Goal: Task Accomplishment & Management: Manage account settings

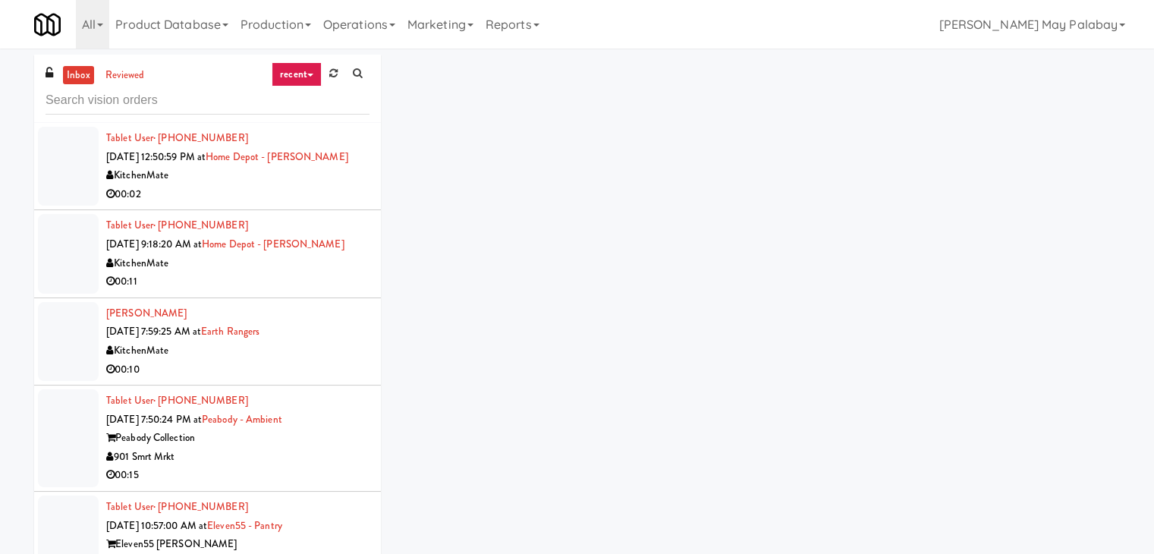
click at [932, 137] on div "inbox reviewed recent all unclear take inventory issue suspicious failed recent…" at bounding box center [577, 322] width 1108 height 535
click at [337, 71] on link at bounding box center [334, 73] width 24 height 23
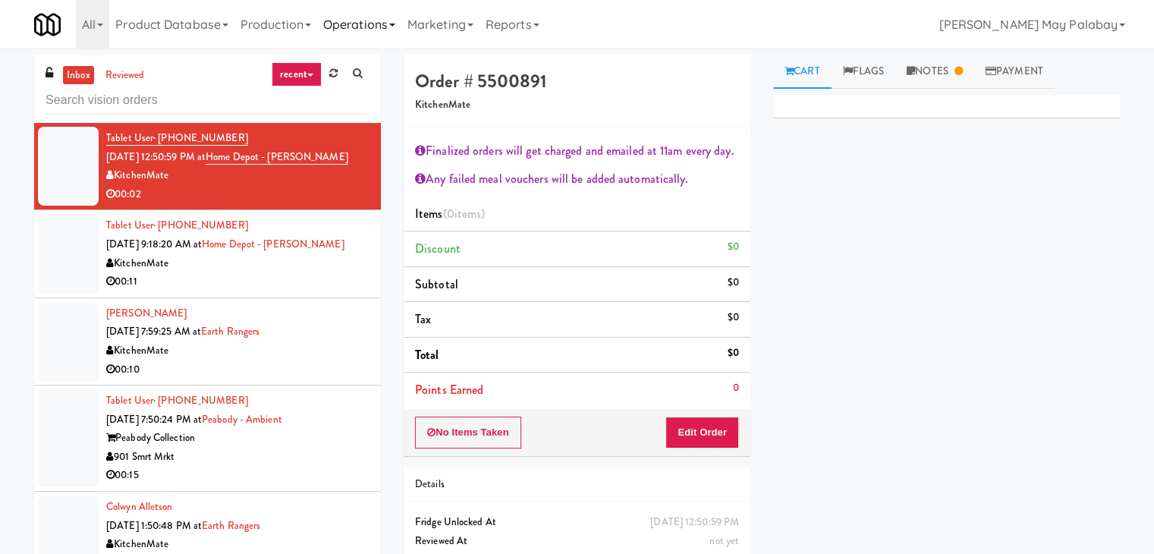
click at [401, 29] on link "Operations" at bounding box center [359, 24] width 84 height 49
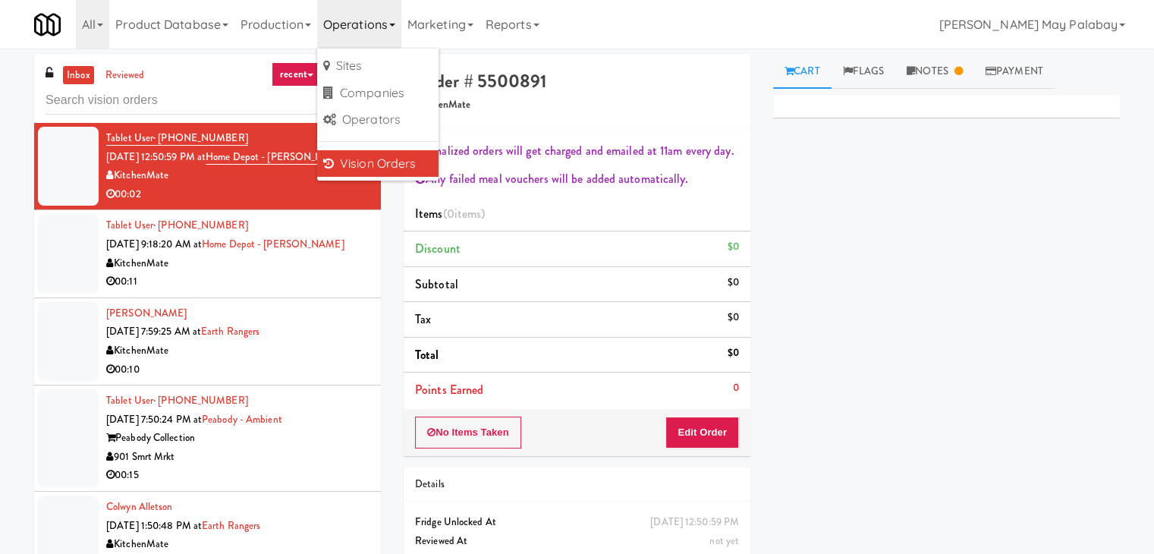
click at [394, 159] on link "Vision Orders" at bounding box center [377, 163] width 121 height 27
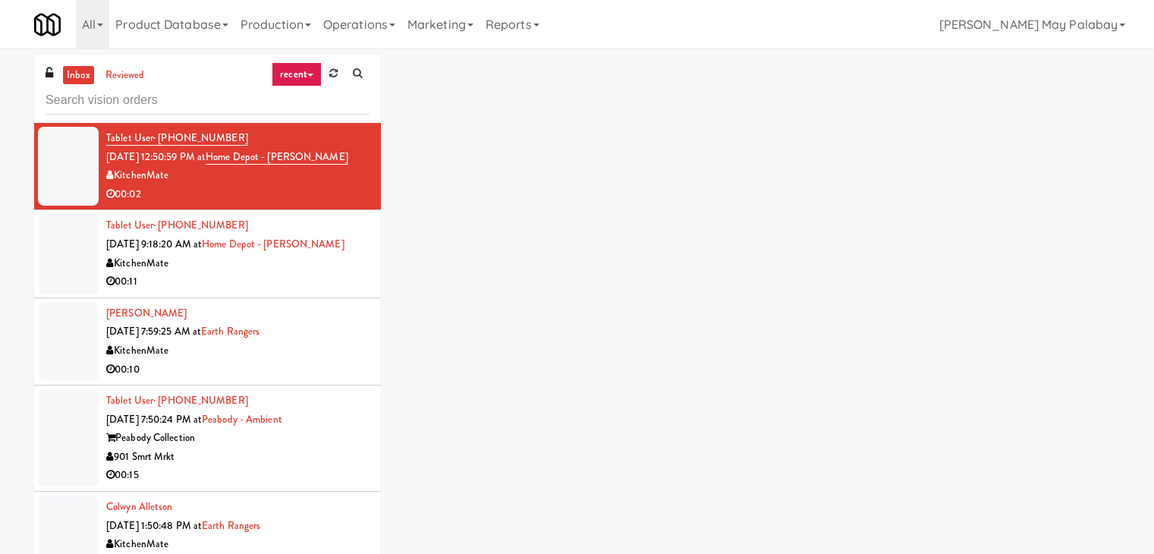
click at [73, 78] on link "inbox" at bounding box center [78, 75] width 31 height 19
click at [323, 178] on div "KitchenMate" at bounding box center [237, 175] width 263 height 19
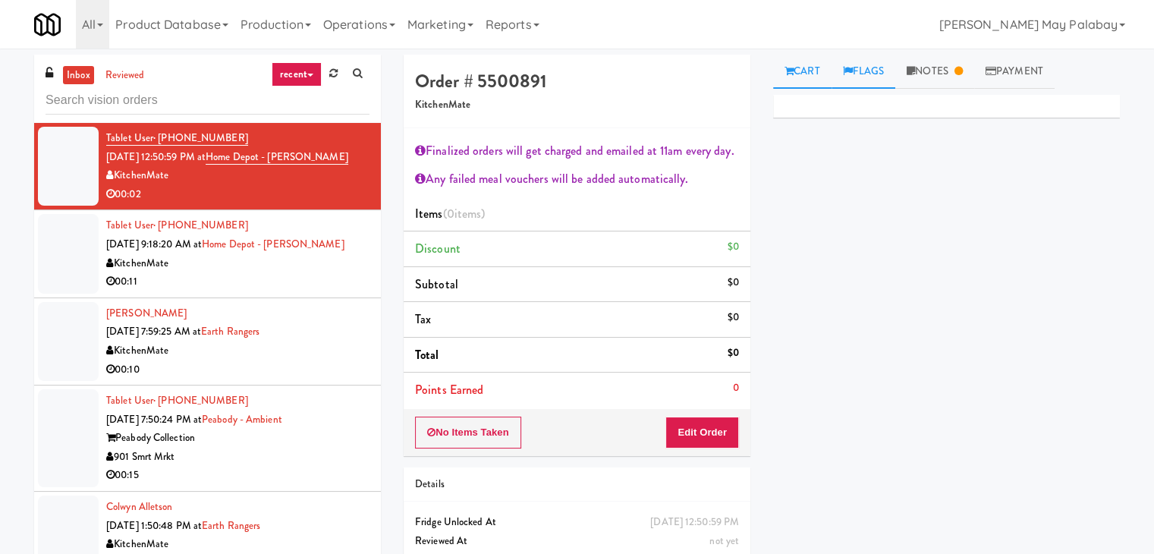
click at [877, 74] on link "Flags" at bounding box center [863, 72] width 64 height 34
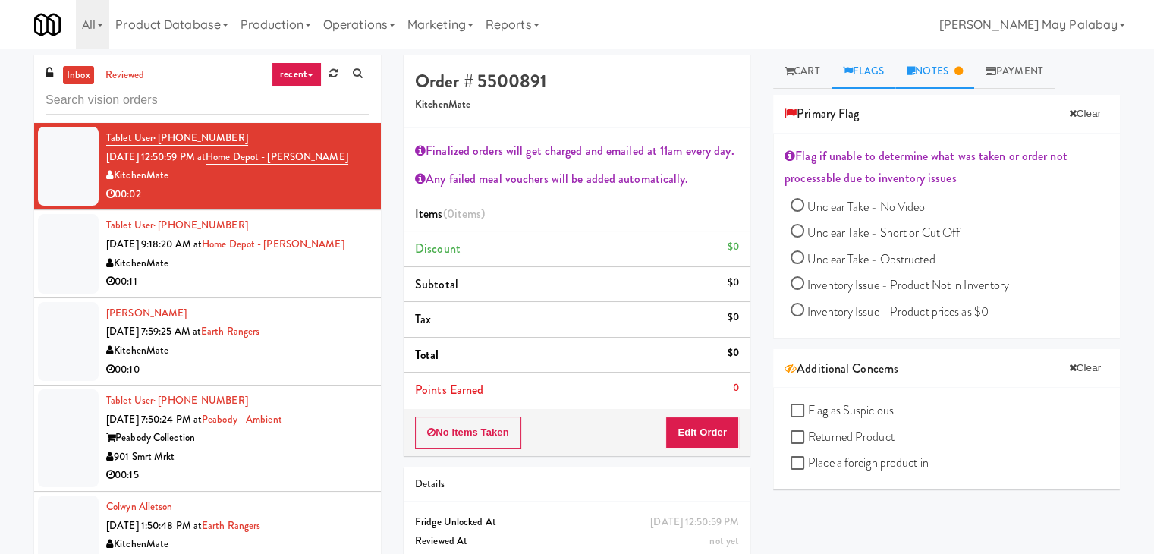
click at [924, 68] on link "Notes" at bounding box center [934, 72] width 79 height 34
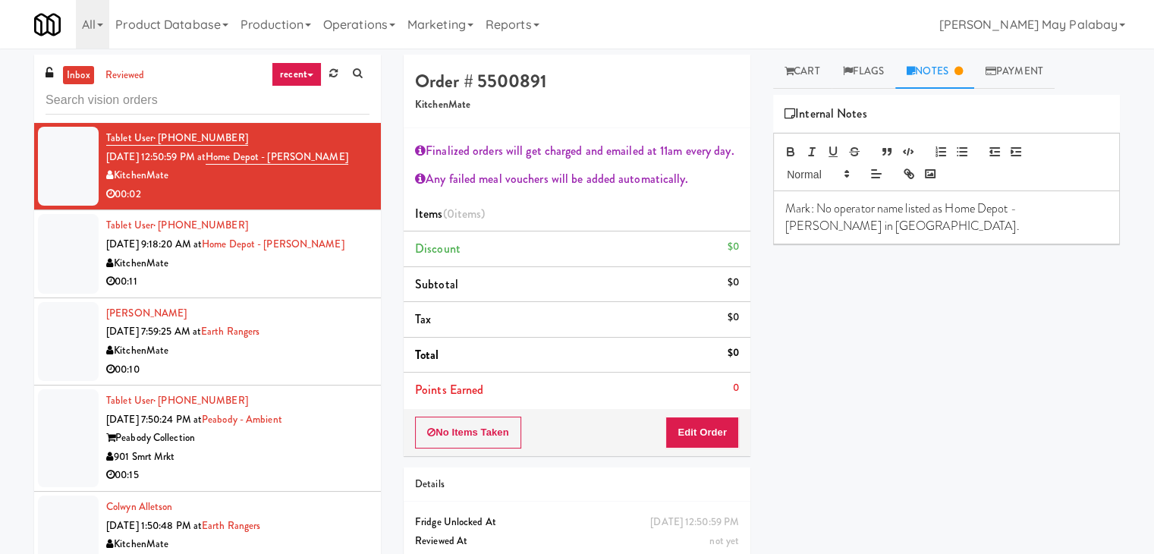
click at [190, 167] on div "KitchenMate" at bounding box center [237, 175] width 263 height 19
click at [266, 250] on div "Tablet User · (437) 986-7586 [DATE] 9:18:20 AM at [GEOGRAPHIC_DATA] - [PERSON_N…" at bounding box center [237, 253] width 263 height 74
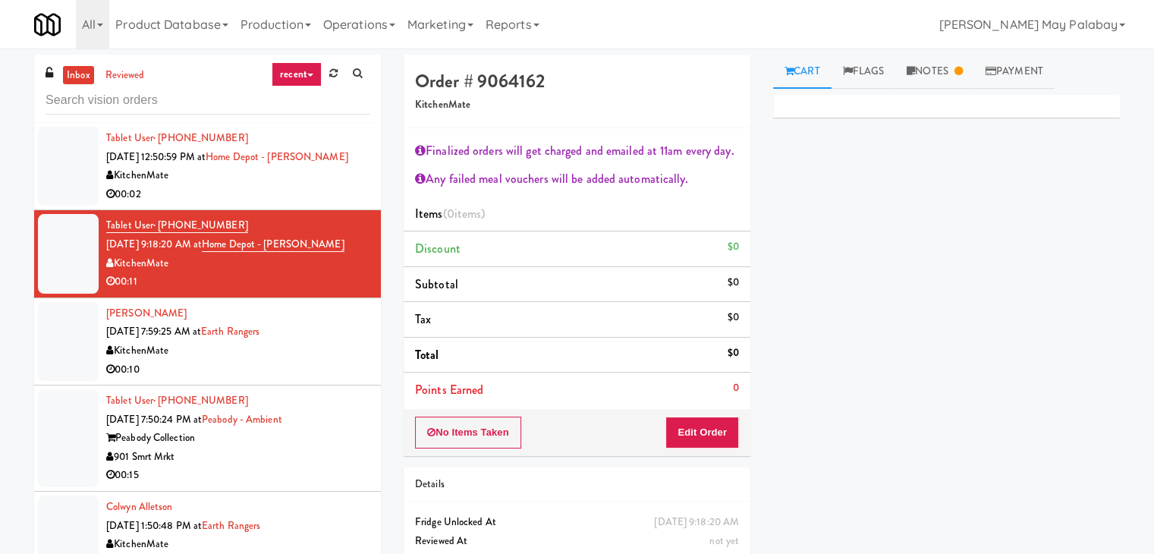
click at [270, 350] on div "KitchenMate" at bounding box center [237, 350] width 263 height 19
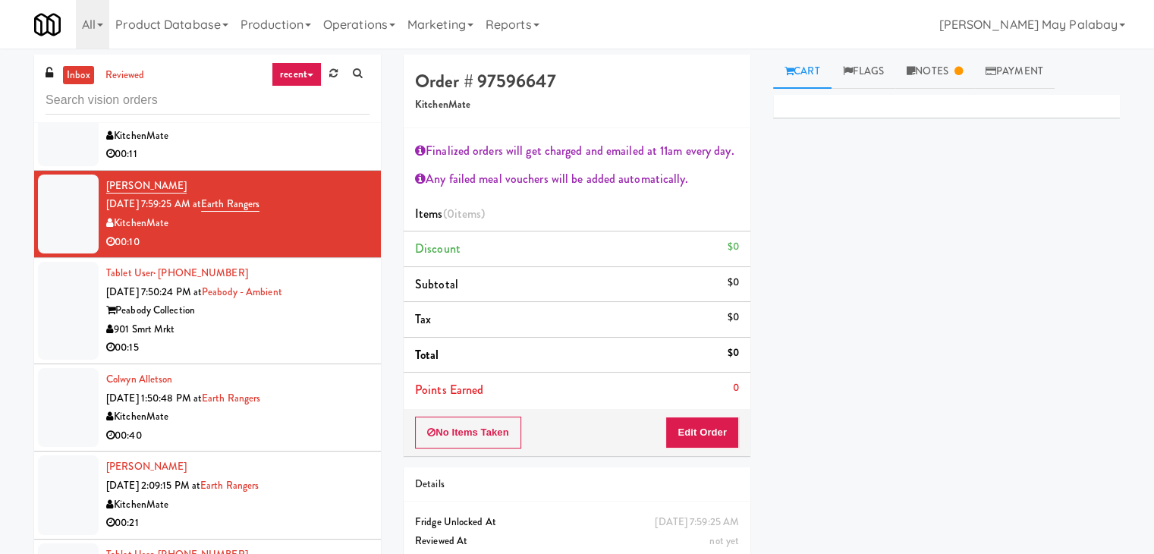
scroll to position [152, 0]
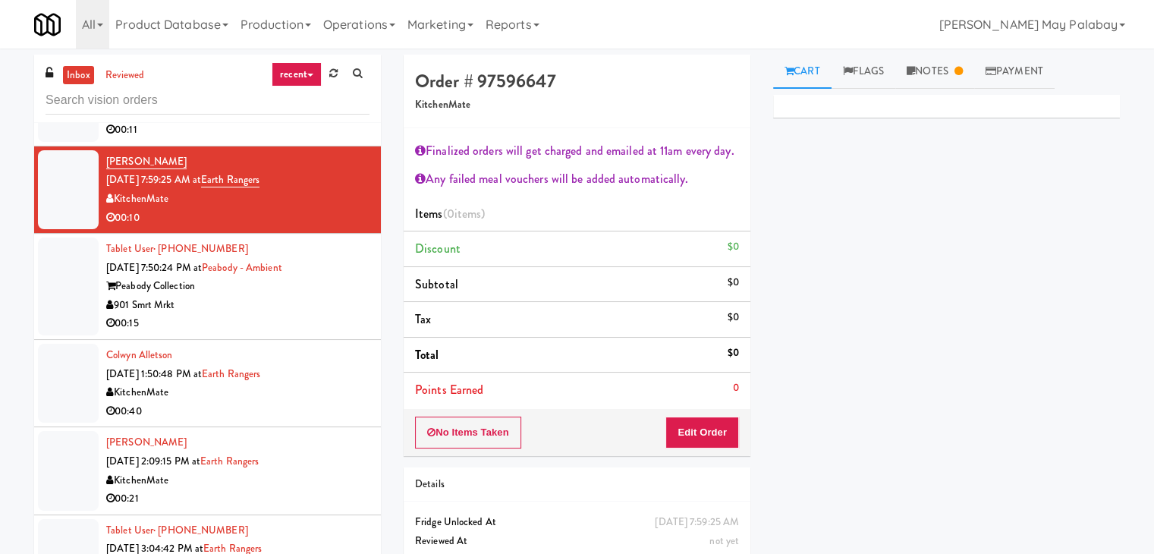
click at [230, 476] on div "KitchenMate" at bounding box center [237, 480] width 263 height 19
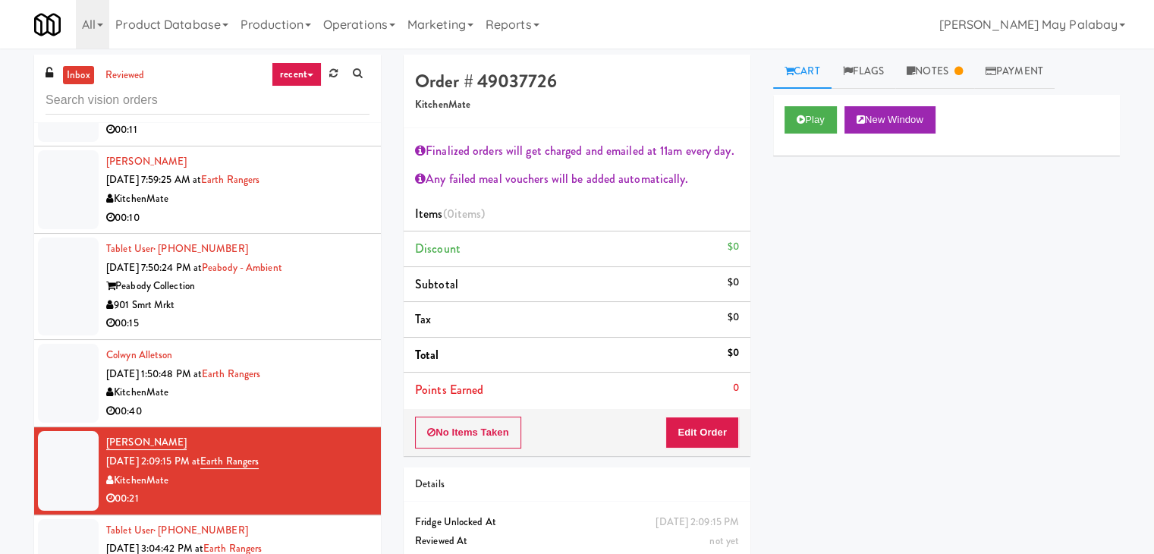
click at [977, 303] on div "Play New Window Primary Flag Clear Flag if unable to determine what was taken o…" at bounding box center [946, 379] width 347 height 569
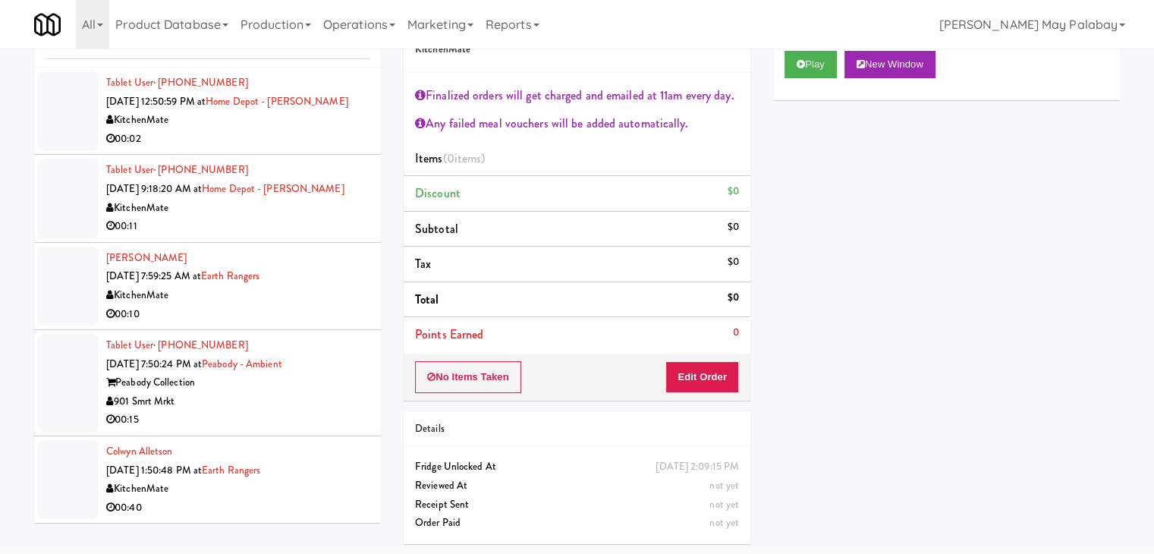
click at [206, 231] on div "00:11" at bounding box center [237, 226] width 263 height 19
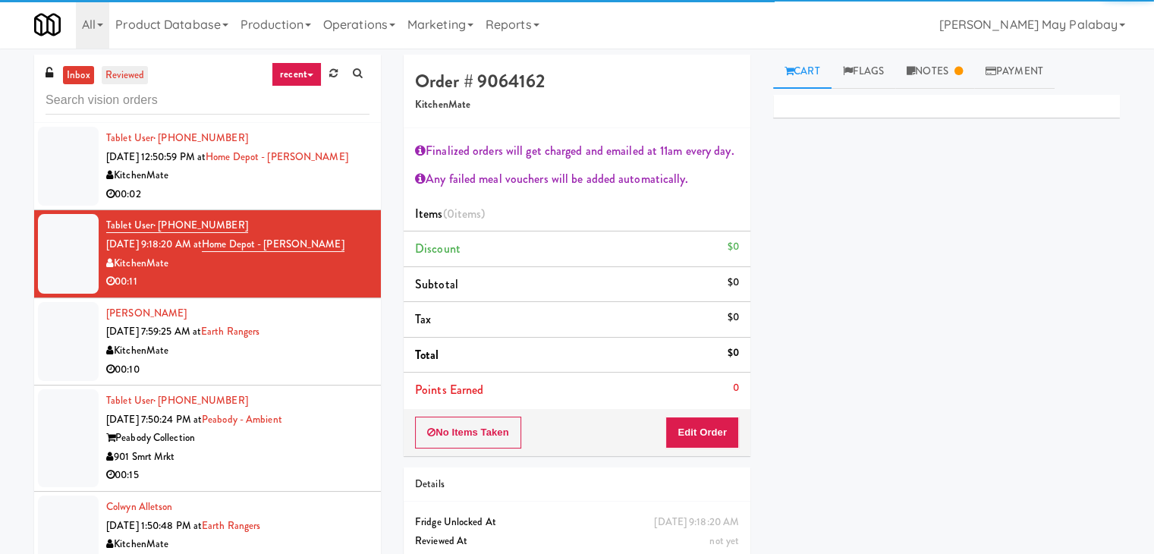
click at [135, 74] on link "reviewed" at bounding box center [125, 75] width 47 height 19
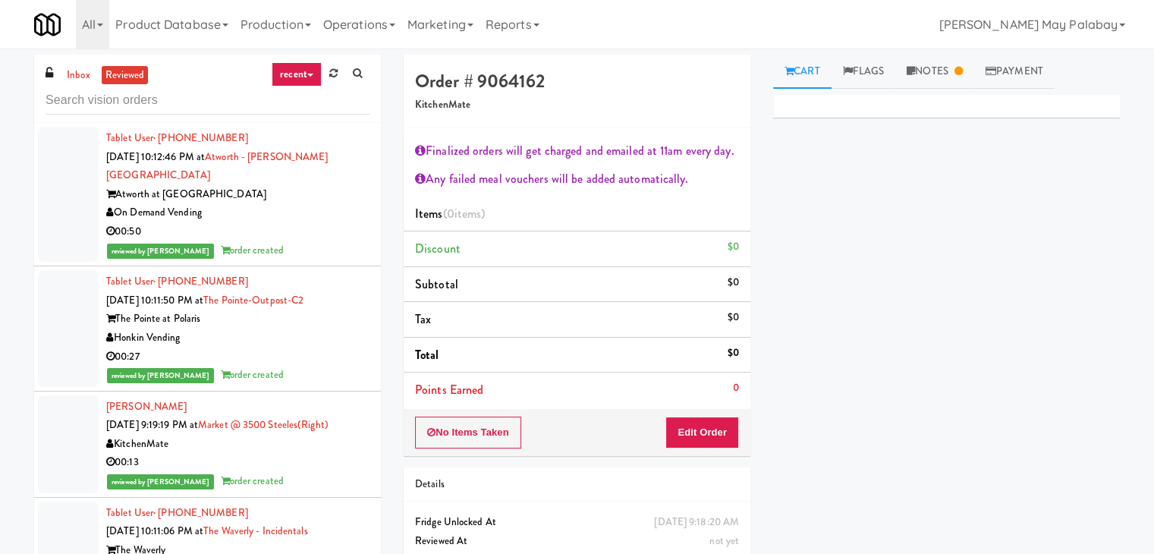
click at [272, 185] on div "Atworth at [GEOGRAPHIC_DATA]" at bounding box center [237, 194] width 263 height 19
